Goal: Task Accomplishment & Management: Use online tool/utility

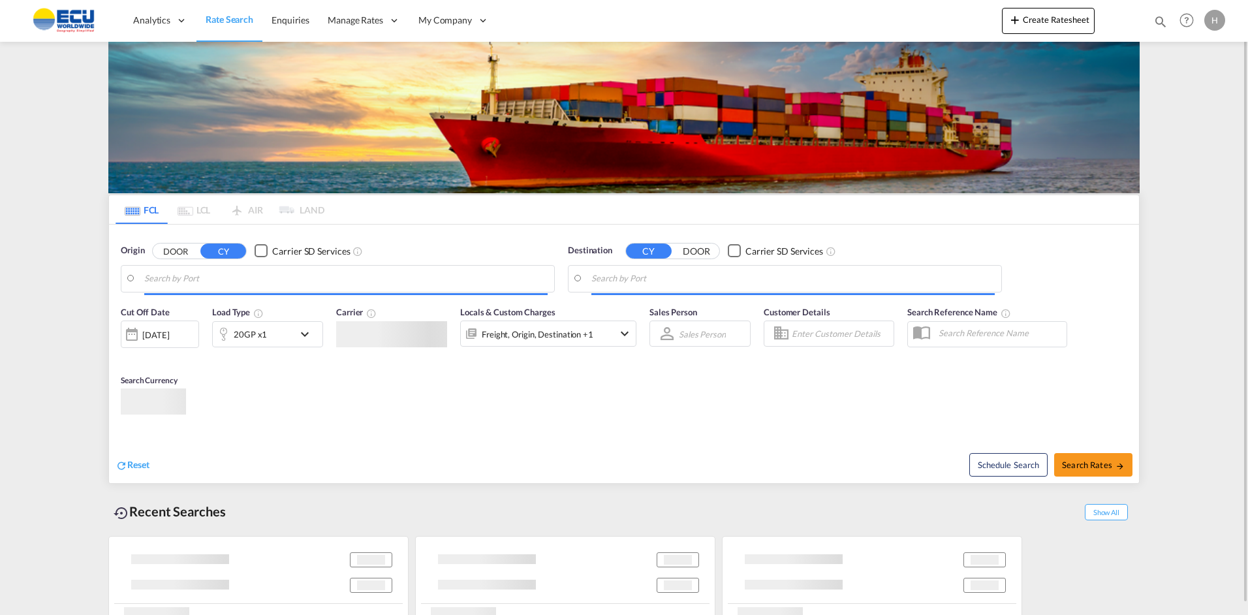
type input "Fos-[GEOGRAPHIC_DATA], [GEOGRAPHIC_DATA]"
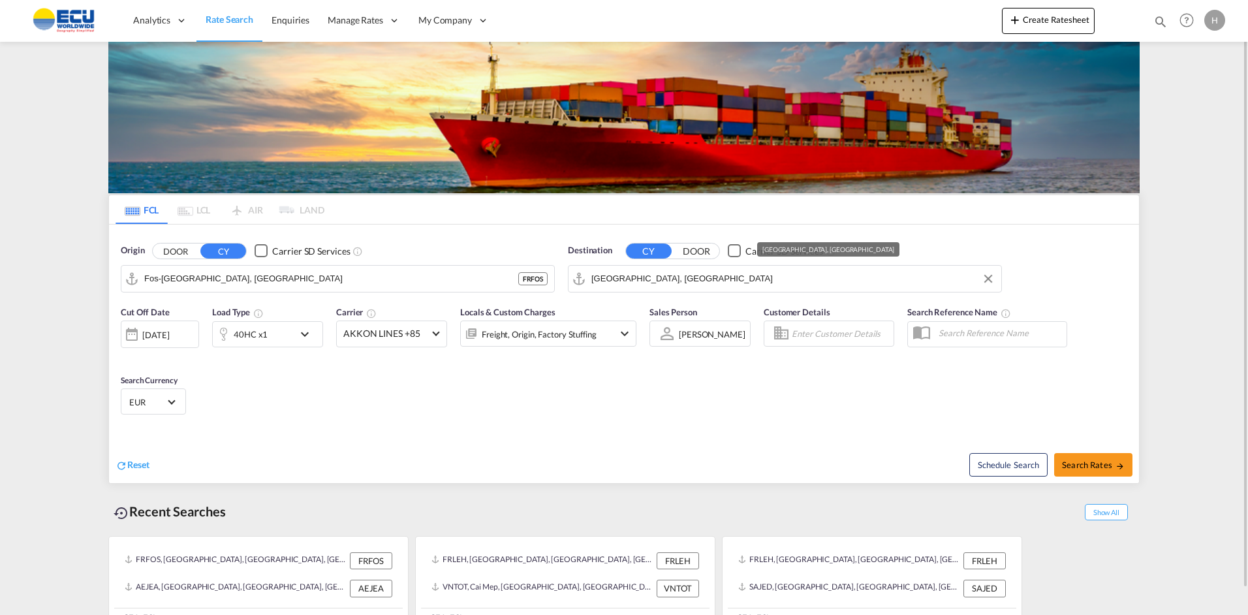
click at [715, 283] on input "[GEOGRAPHIC_DATA], [GEOGRAPHIC_DATA]" at bounding box center [792, 279] width 403 height 20
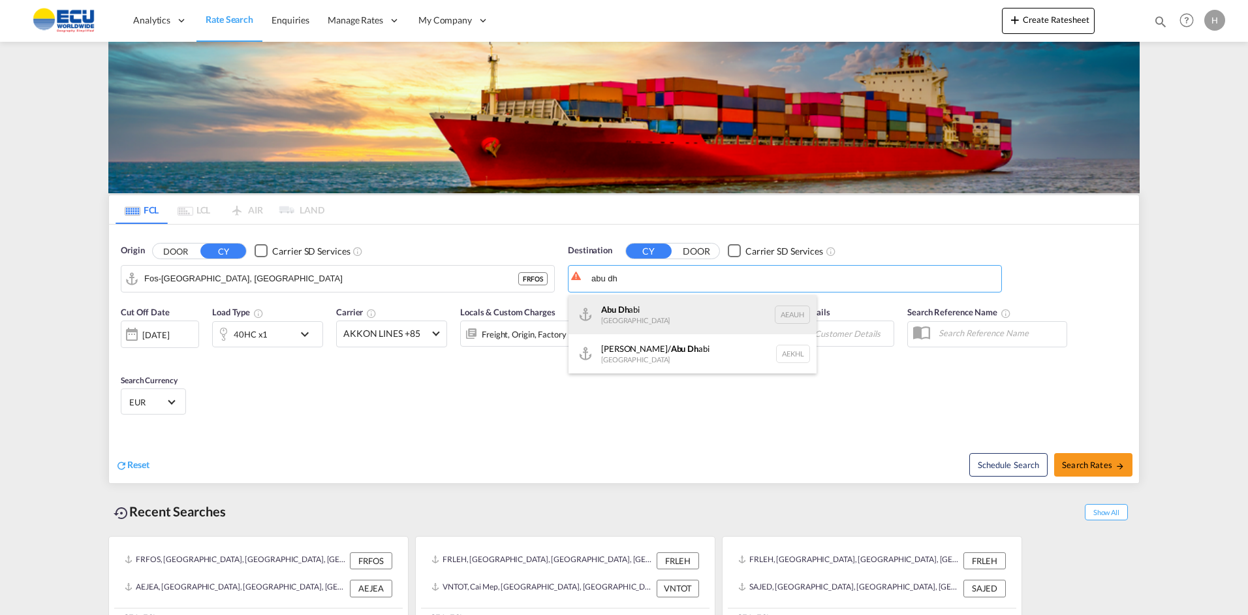
click at [621, 310] on div "Abu Dh abi [GEOGRAPHIC_DATA] [GEOGRAPHIC_DATA]" at bounding box center [692, 314] width 248 height 39
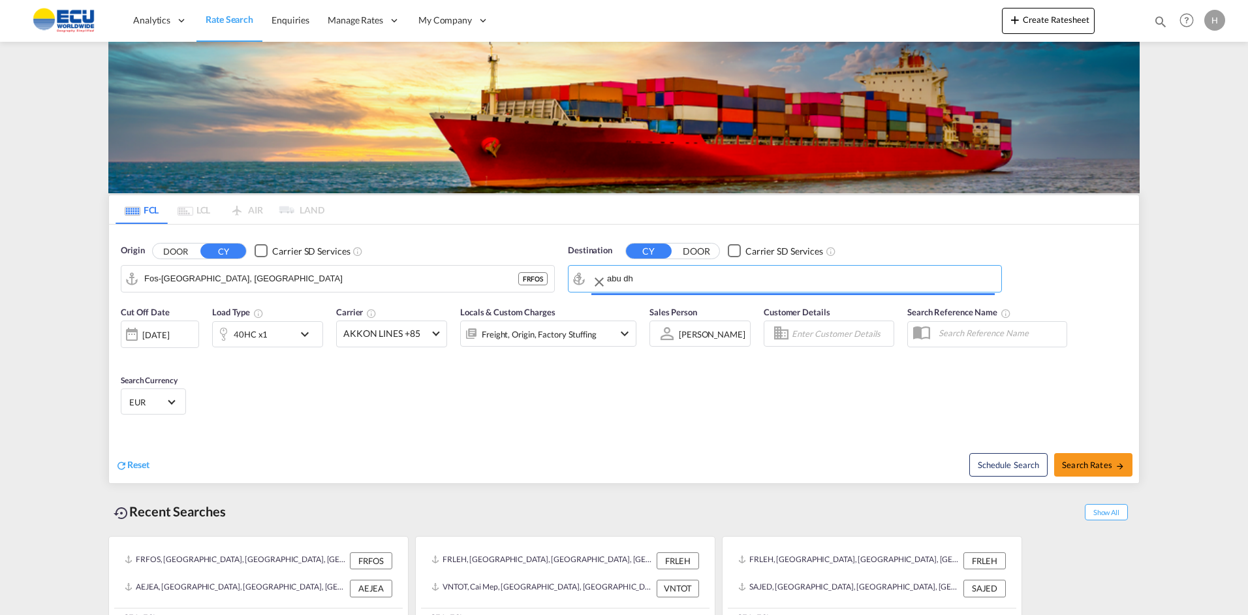
type input "[GEOGRAPHIC_DATA], [GEOGRAPHIC_DATA]"
click at [287, 335] on div "40HC x1" at bounding box center [253, 334] width 81 height 26
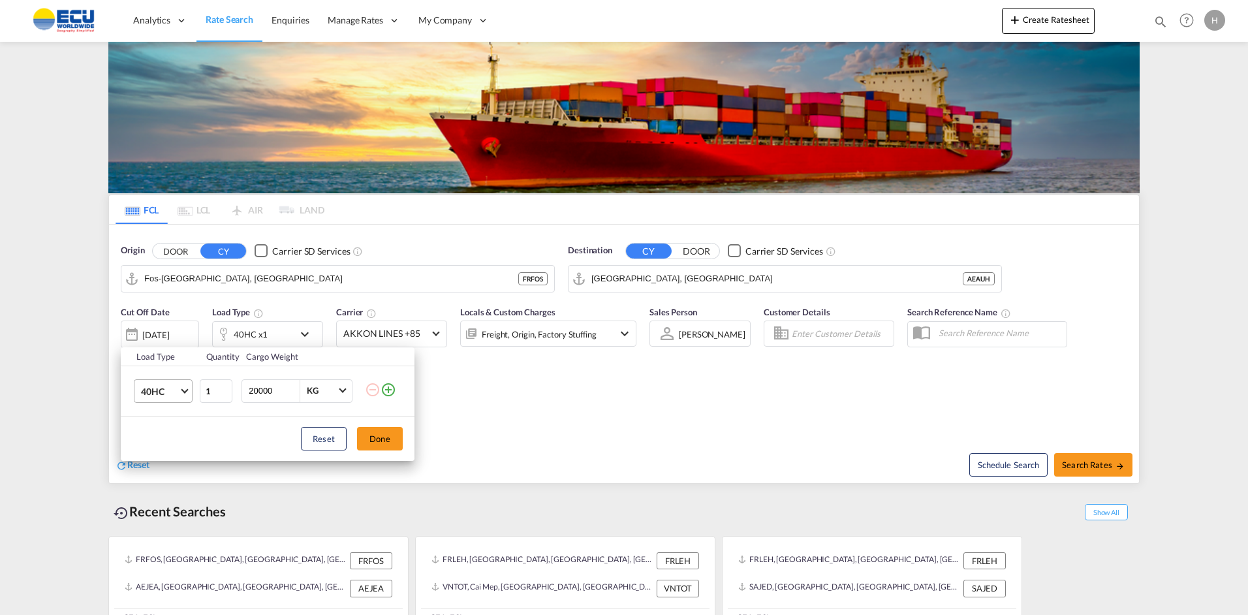
click at [183, 400] on md-select-value "40HC" at bounding box center [166, 391] width 52 height 22
click at [162, 330] on div "20GP" at bounding box center [152, 328] width 23 height 13
click at [258, 395] on input "20000" at bounding box center [273, 391] width 52 height 22
click at [255, 391] on input "20000" at bounding box center [273, 391] width 52 height 22
type input "10000"
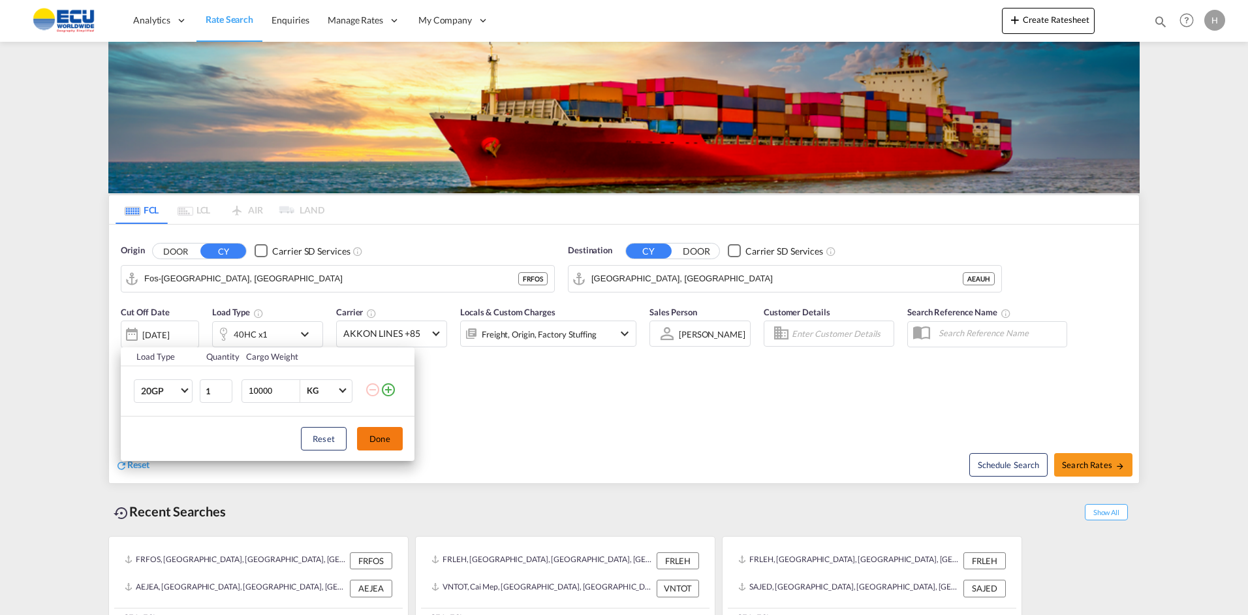
click at [384, 435] on button "Done" at bounding box center [380, 438] width 46 height 23
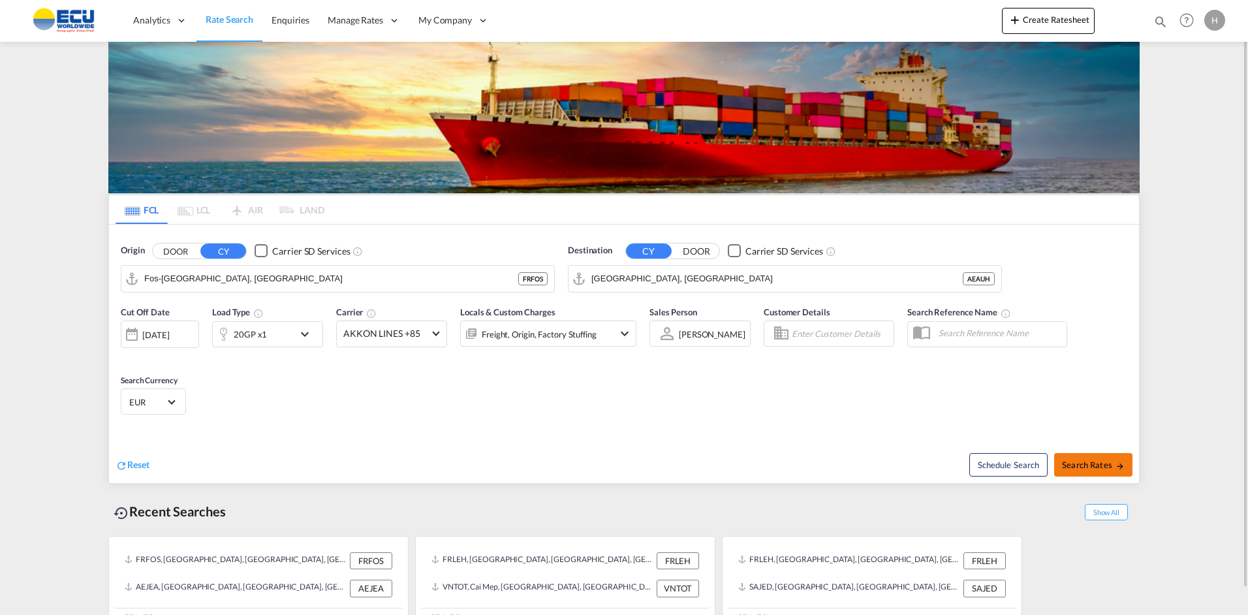
click at [1073, 456] on button "Search Rates" at bounding box center [1093, 464] width 78 height 23
type input "FRFOS to AEAUH / [DATE]"
